Goal: Transaction & Acquisition: Purchase product/service

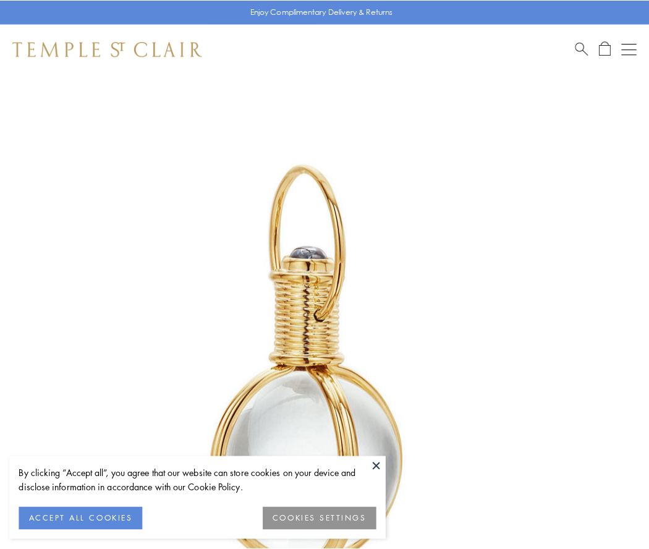
scroll to position [323, 0]
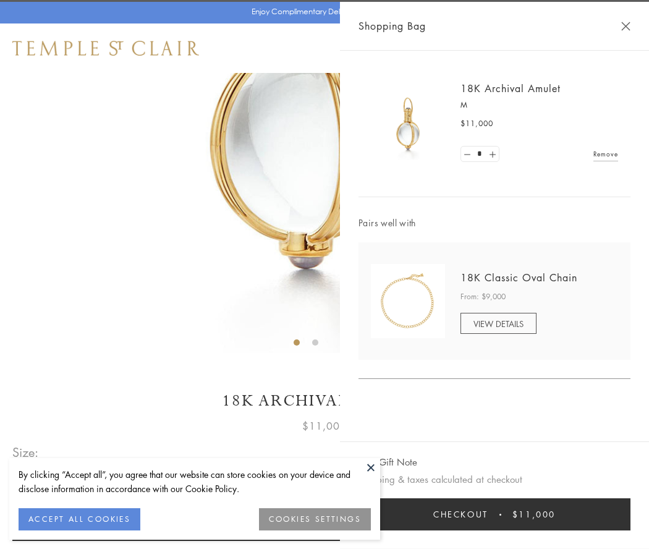
click at [494, 514] on button "Checkout $11,000" at bounding box center [494, 514] width 272 height 32
